Goal: Find specific page/section: Find specific page/section

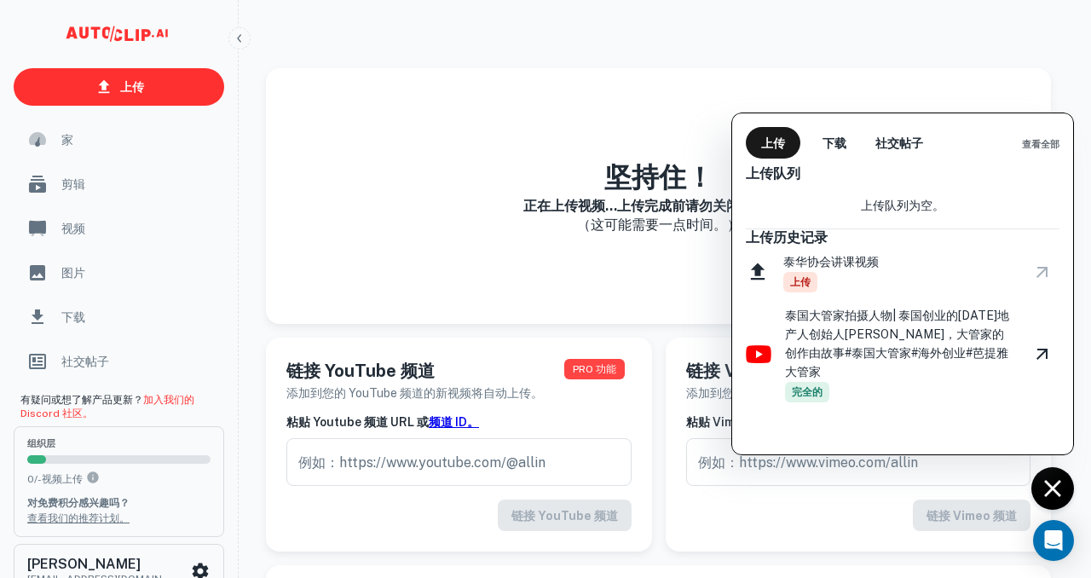
click at [1042, 274] on div at bounding box center [1043, 272] width 34 height 31
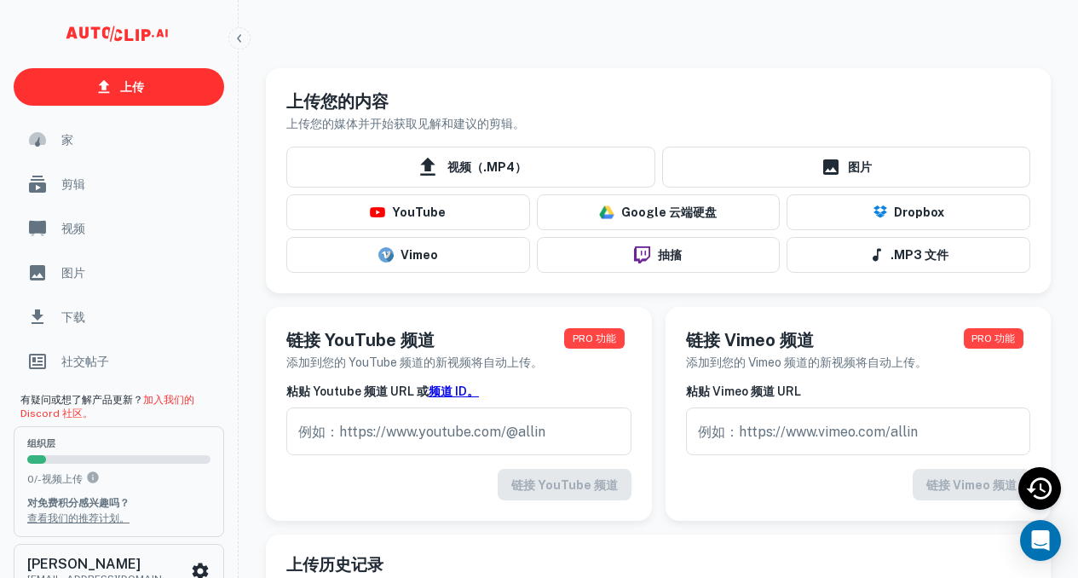
click at [115, 186] on span "剪辑" at bounding box center [137, 184] width 153 height 19
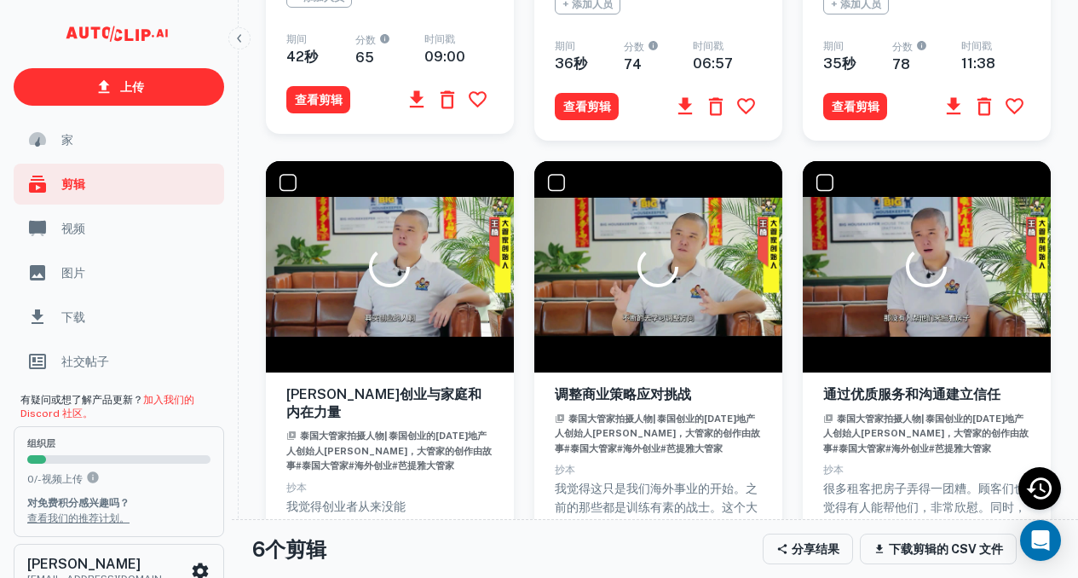
scroll to position [1031, 0]
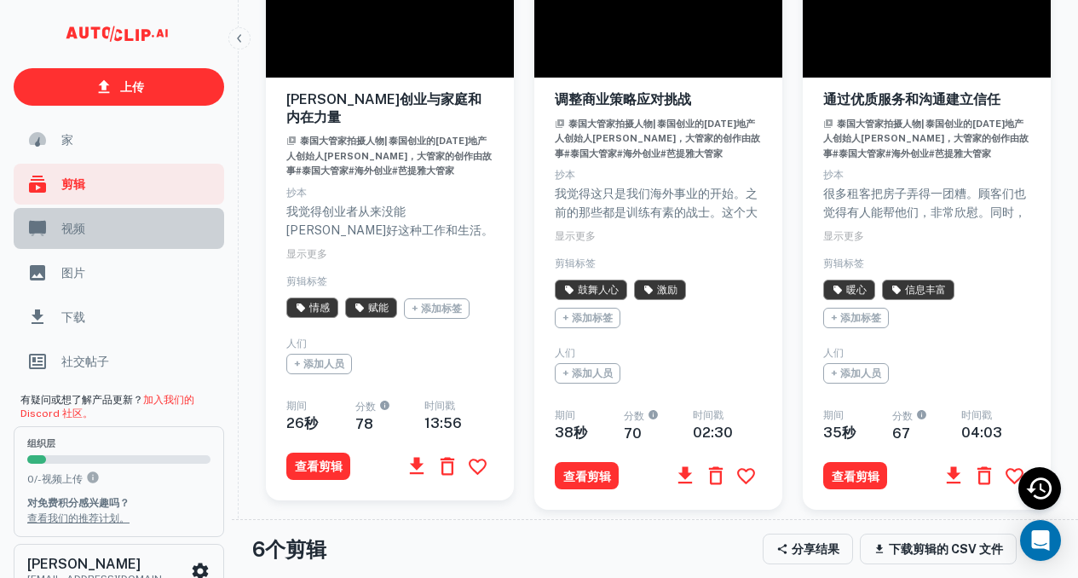
click at [137, 234] on span "视频" at bounding box center [137, 228] width 153 height 19
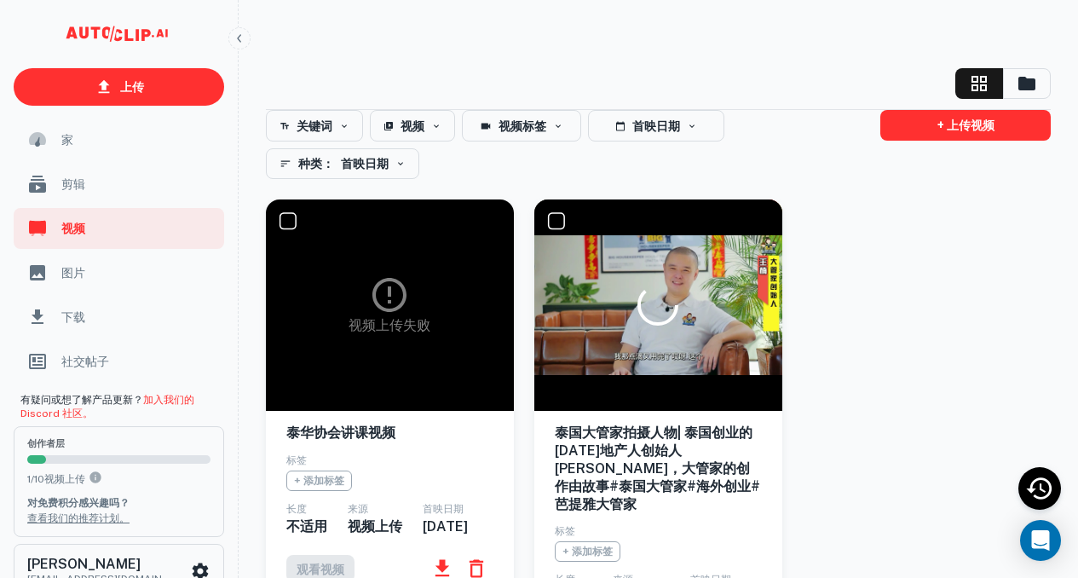
click at [405, 301] on icon at bounding box center [389, 295] width 41 height 41
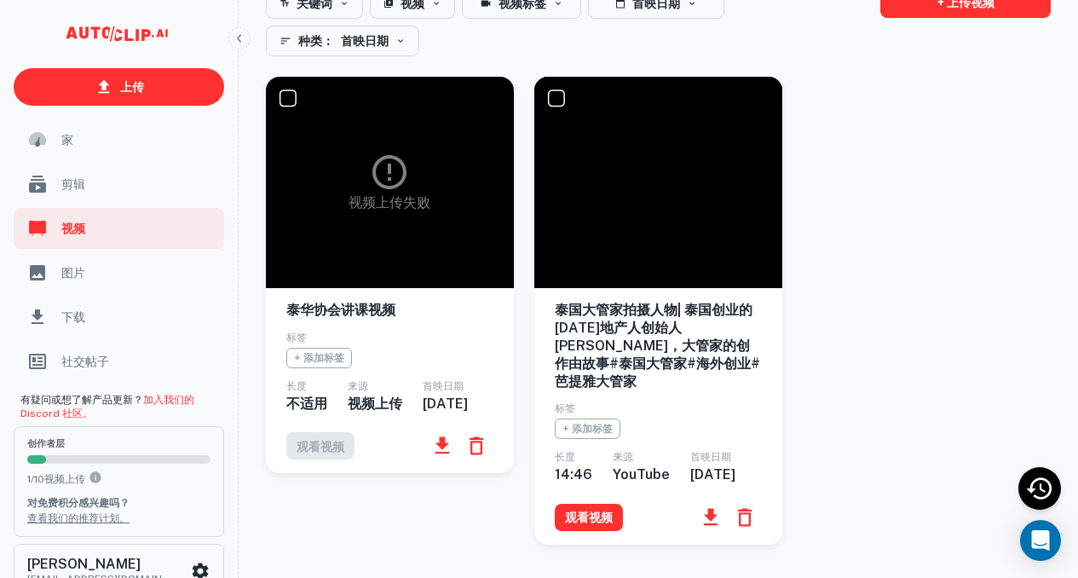
scroll to position [170, 0]
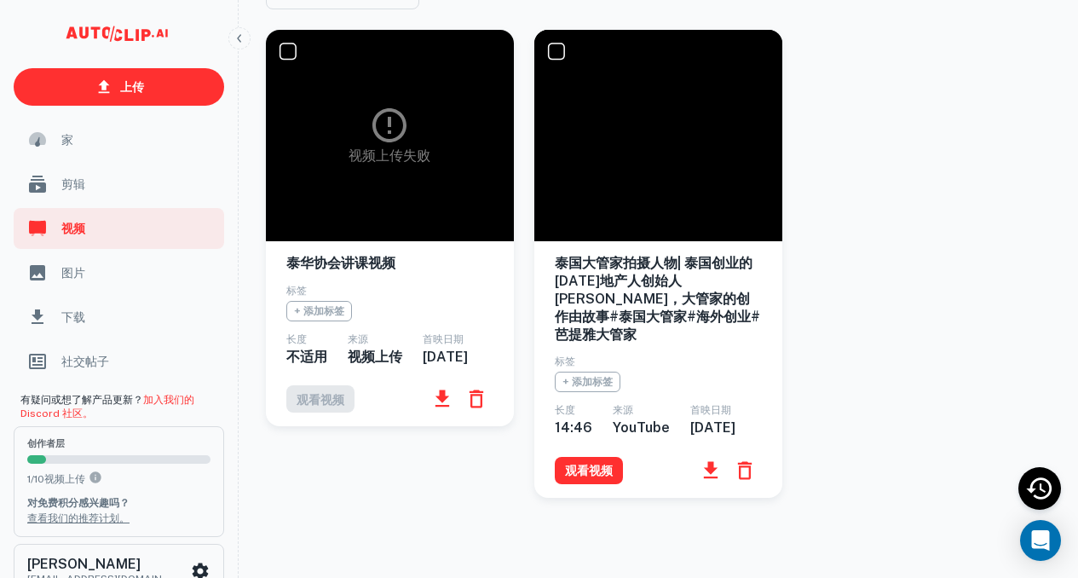
click at [321, 413] on div "观看视频" at bounding box center [389, 398] width 207 height 27
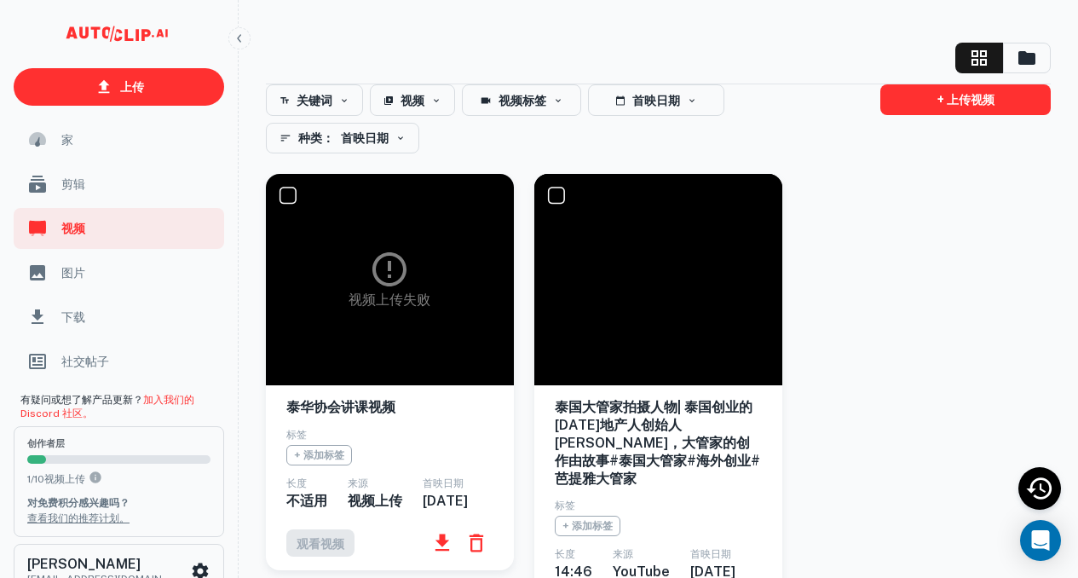
scroll to position [0, 0]
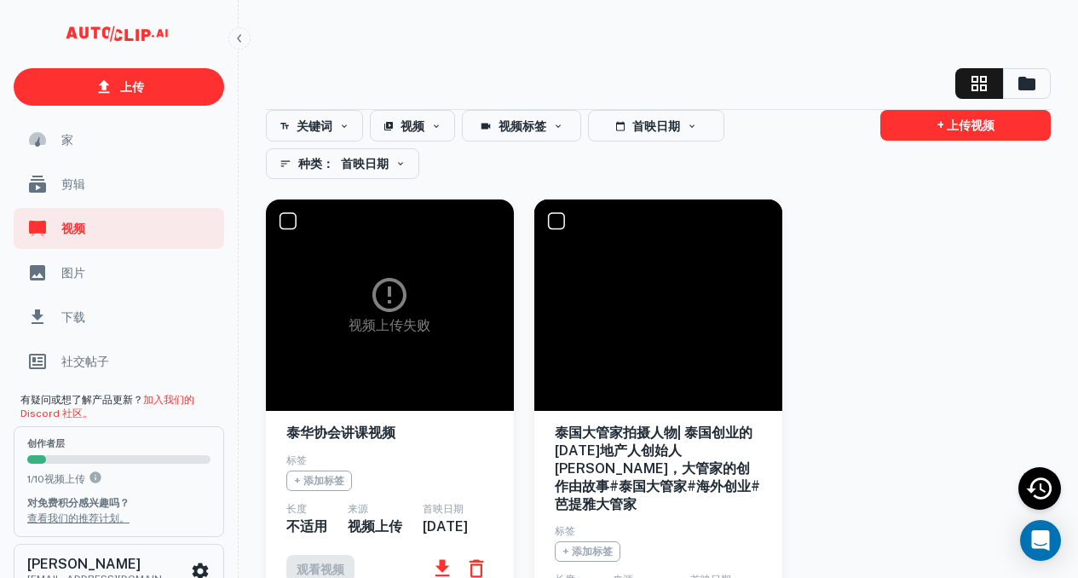
click at [417, 242] on div "视频上传失败" at bounding box center [390, 304] width 248 height 211
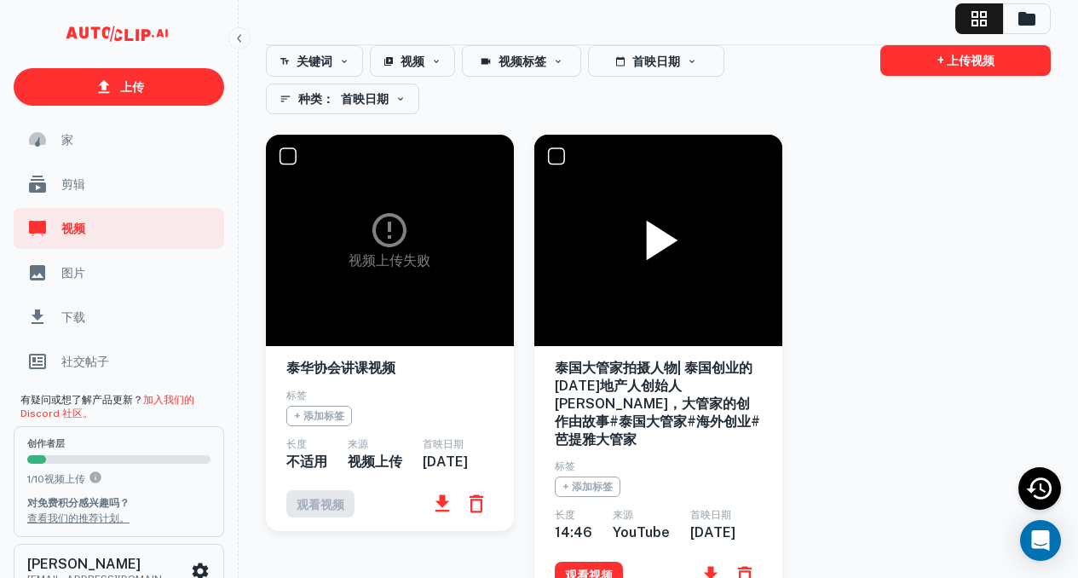
scroll to position [85, 0]
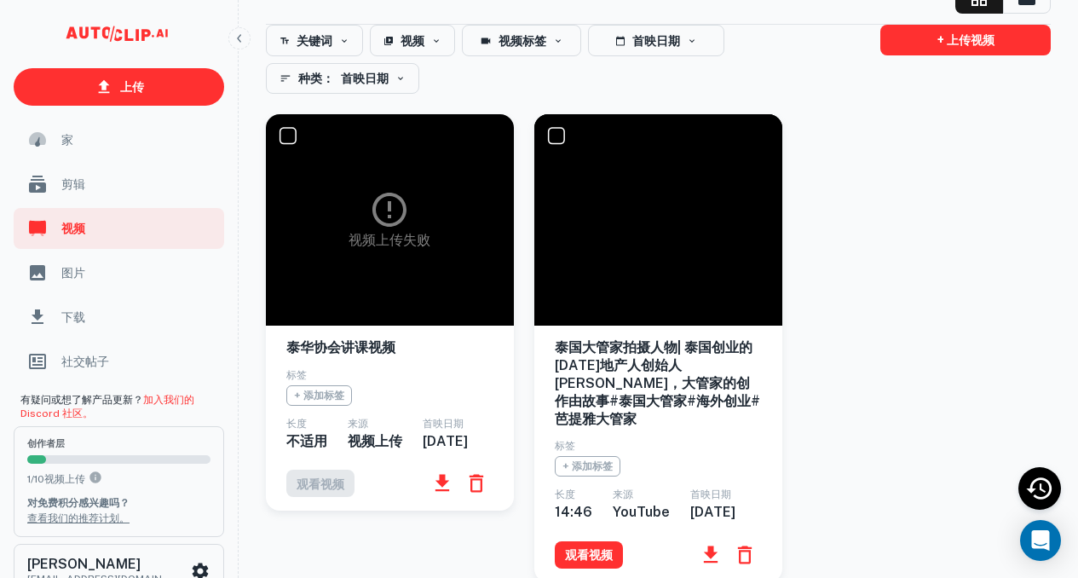
click at [388, 210] on icon at bounding box center [390, 210] width 34 height 34
